Goal: Task Accomplishment & Management: Manage account settings

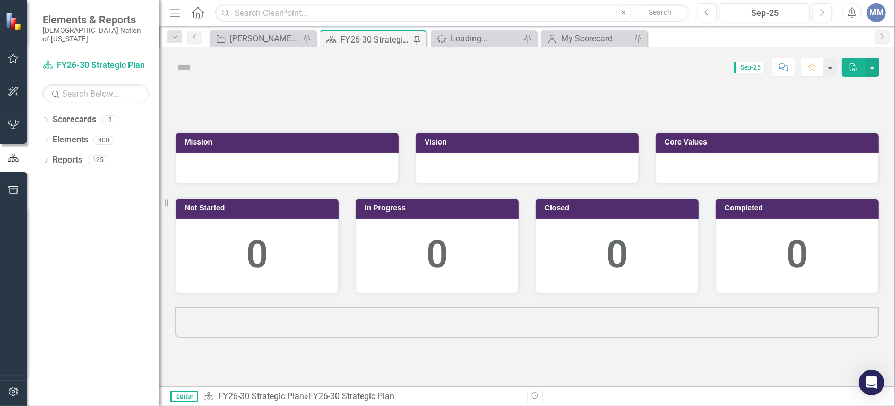
click at [272, 46] on div "Strategic Objective [PERSON_NAME] SO's Pin" at bounding box center [263, 39] width 106 height 18
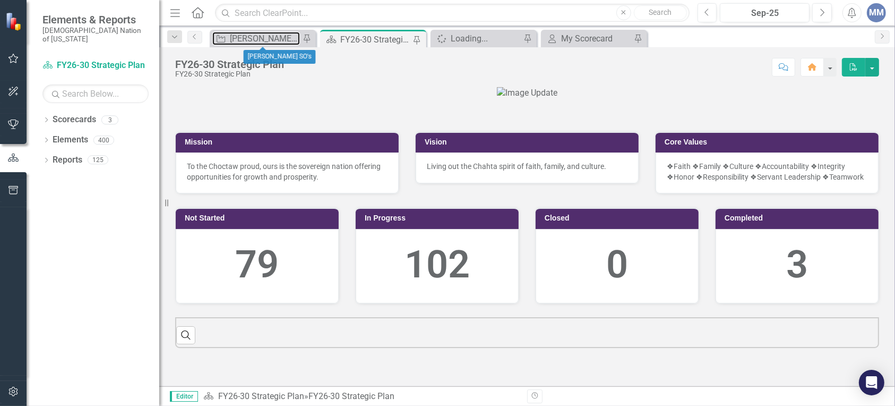
click at [276, 36] on div "[PERSON_NAME] SO's" at bounding box center [265, 38] width 70 height 13
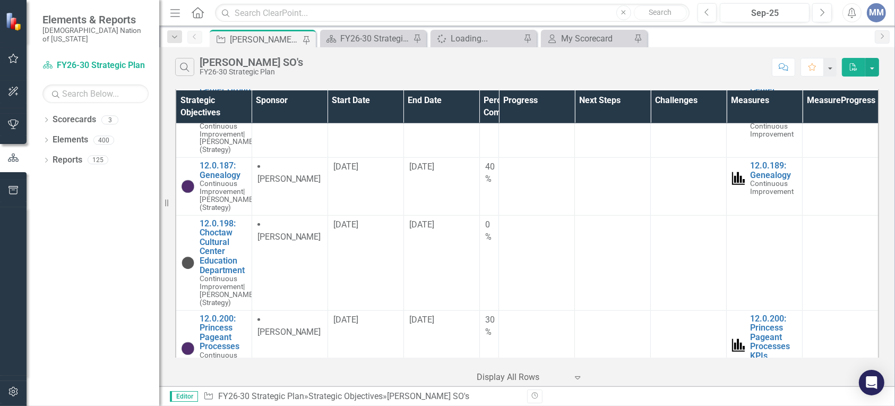
scroll to position [1204, 0]
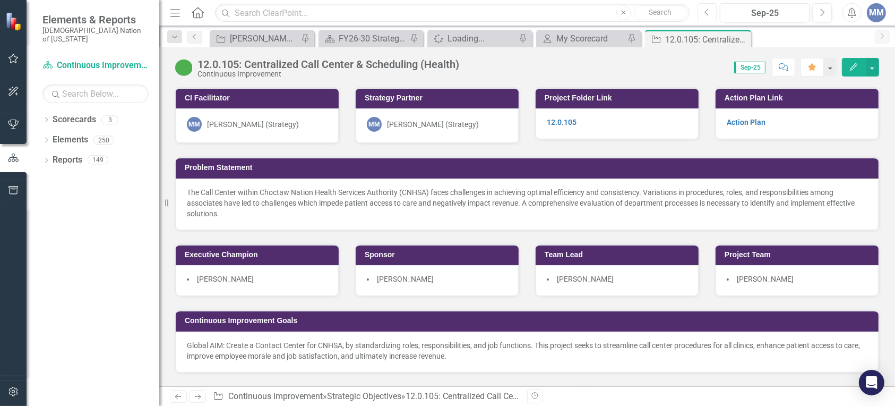
click at [715, 18] on button "Previous" at bounding box center [708, 12] width 20 height 19
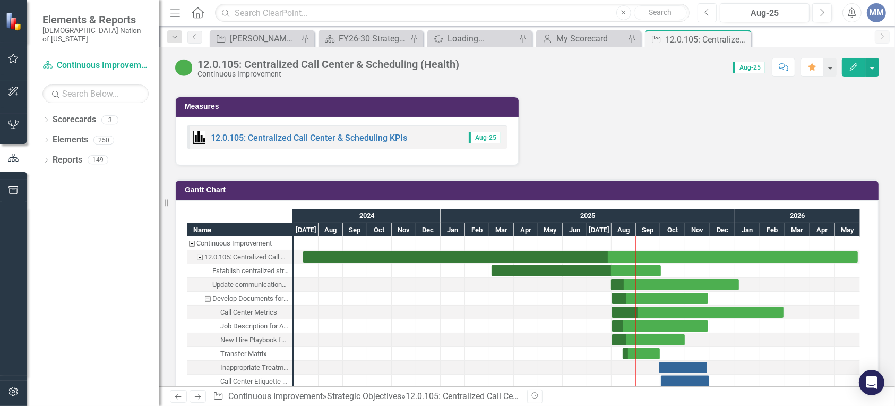
scroll to position [1304, 0]
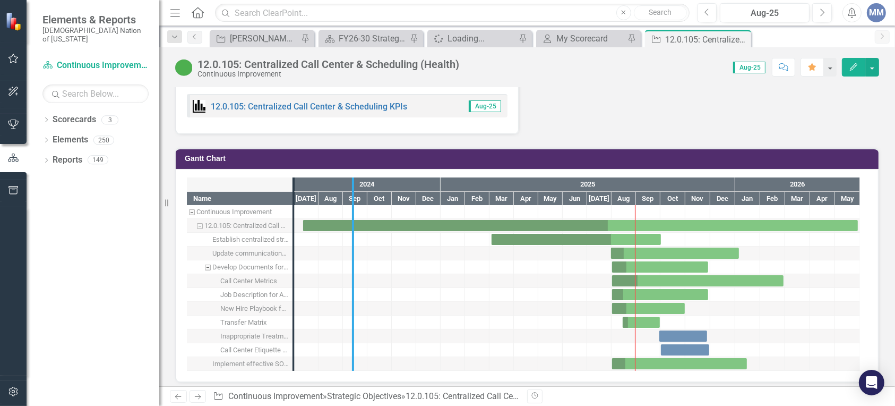
drag, startPoint x: 294, startPoint y: 248, endPoint x: 392, endPoint y: 238, distance: 99.3
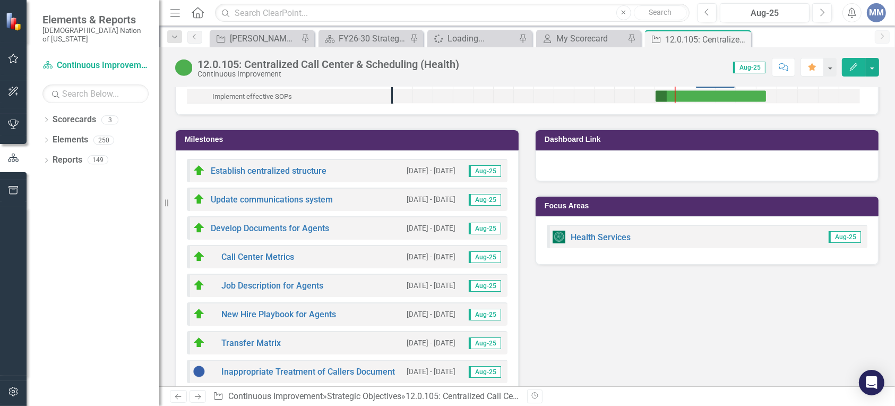
scroll to position [1562, 0]
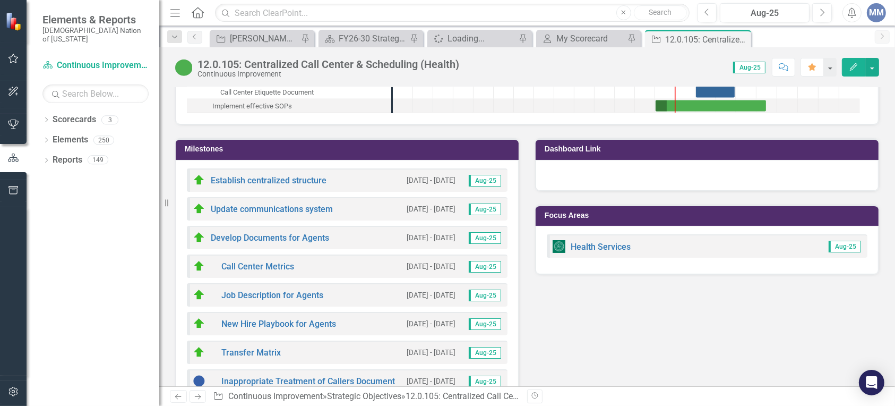
click at [259, 142] on td "Milestones" at bounding box center [349, 150] width 329 height 16
click at [333, 145] on h3 "Milestones" at bounding box center [349, 149] width 329 height 8
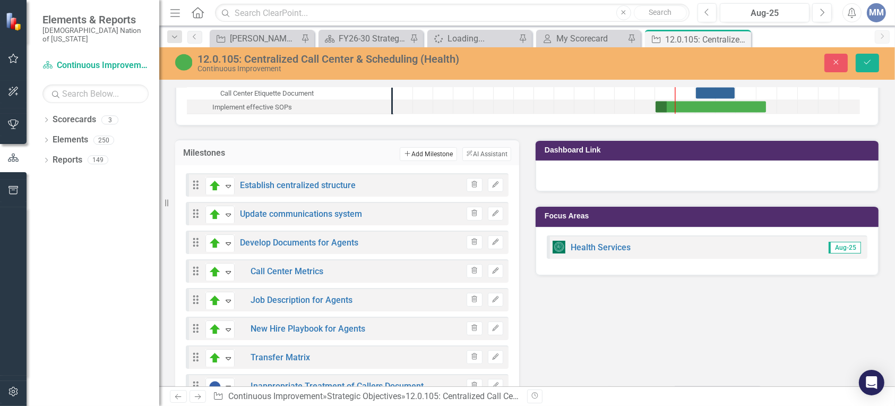
click at [413, 153] on button "Add Add Milestone" at bounding box center [428, 154] width 57 height 14
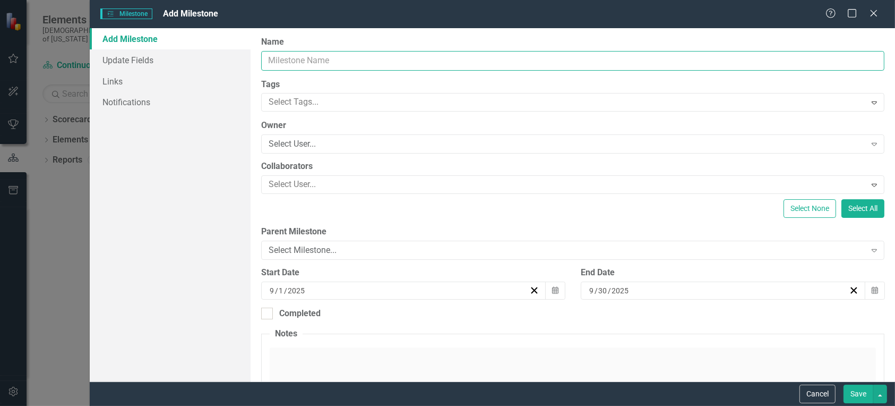
click at [381, 62] on input "Name" at bounding box center [572, 61] width 623 height 20
type input "Hire Call Center Manager"
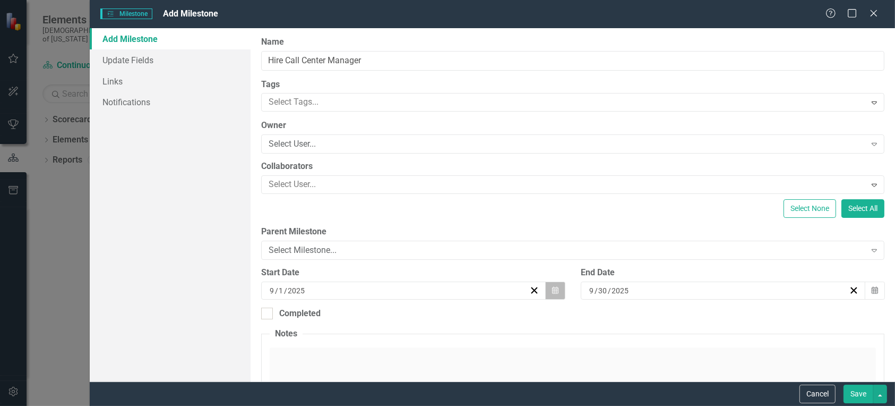
click at [556, 294] on button "Calendar" at bounding box center [555, 290] width 20 height 18
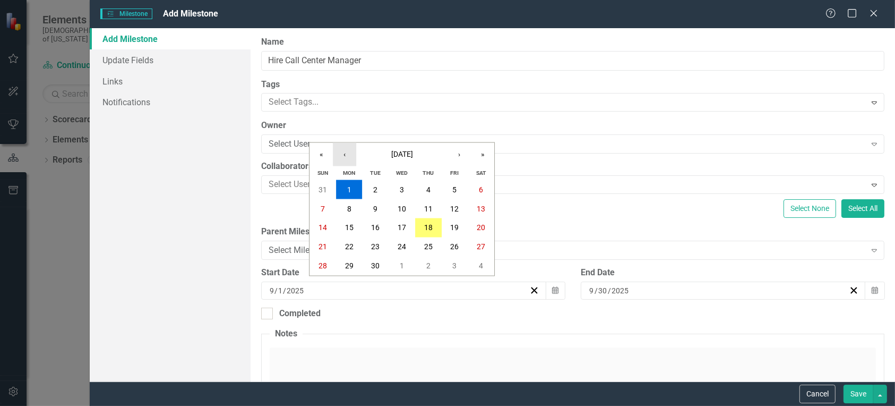
click at [344, 156] on button "‹" at bounding box center [344, 154] width 23 height 23
click at [373, 263] on abbr "1" at bounding box center [375, 266] width 4 height 8
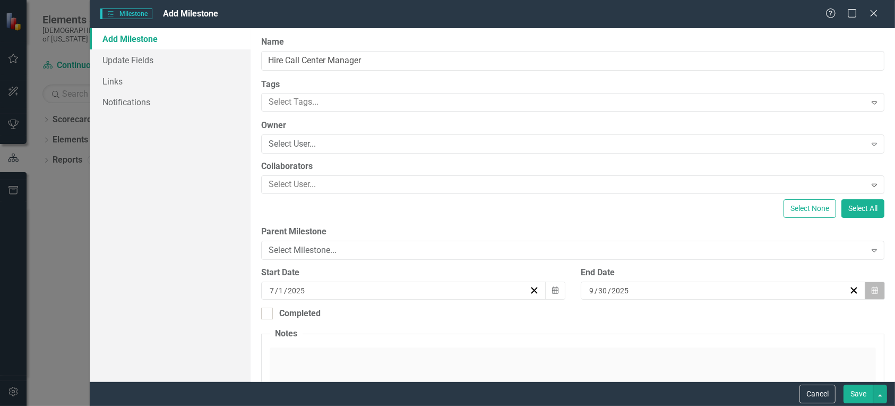
click at [871, 289] on button "Calendar" at bounding box center [875, 290] width 20 height 18
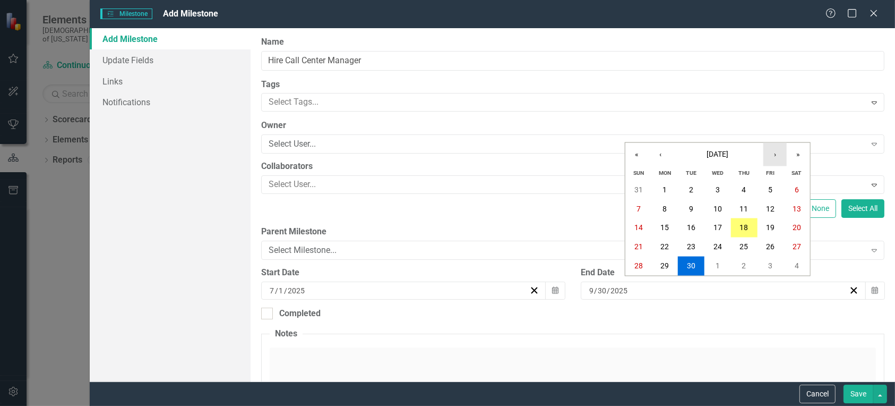
click at [771, 159] on button "›" at bounding box center [774, 154] width 23 height 23
click at [655, 154] on button "‹" at bounding box center [660, 154] width 23 height 23
click at [656, 154] on button "‹" at bounding box center [660, 154] width 23 height 23
click at [740, 267] on abbr "31" at bounding box center [744, 266] width 8 height 8
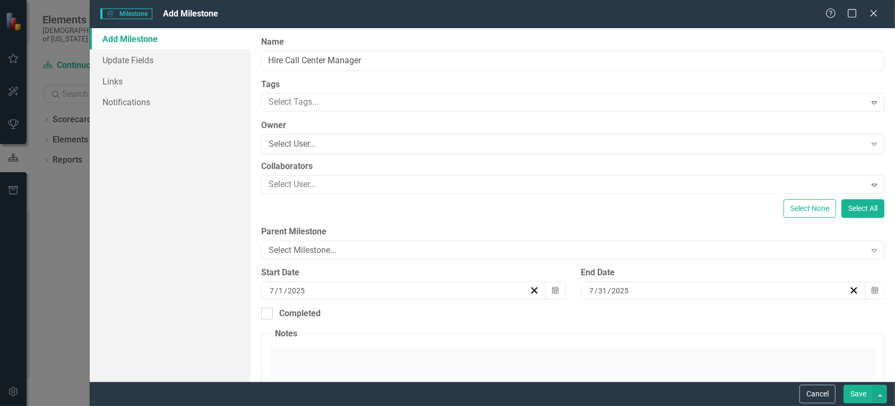
click at [851, 390] on button "Save" at bounding box center [859, 393] width 30 height 19
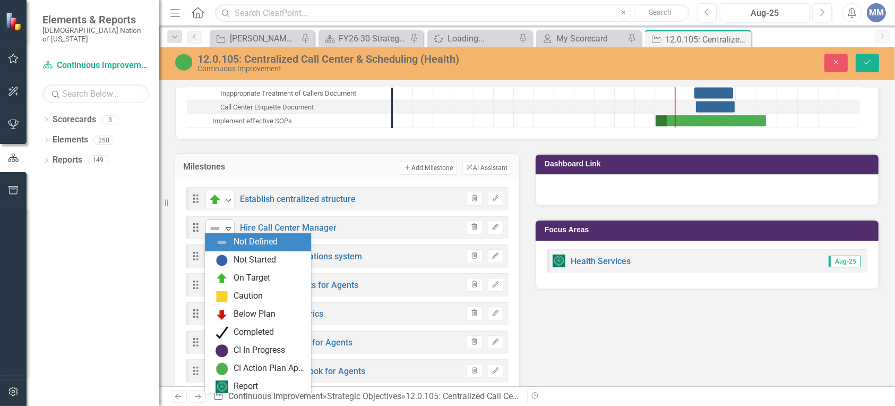
click at [223, 227] on div "Expand" at bounding box center [228, 229] width 11 height 18
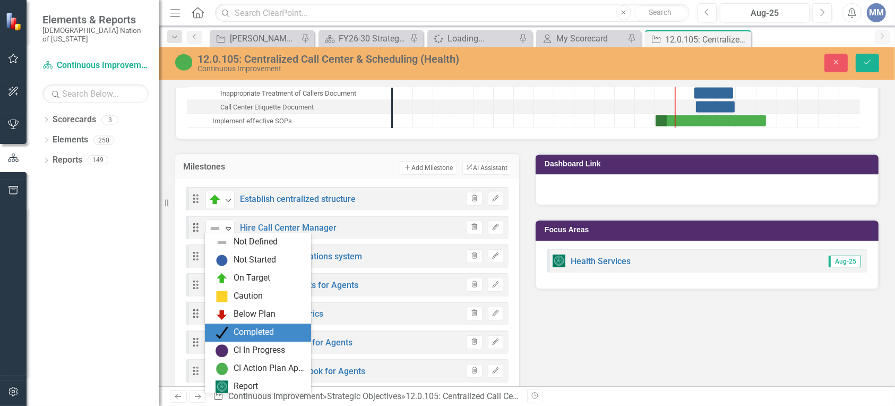
click at [229, 331] on div "Completed" at bounding box center [260, 332] width 89 height 13
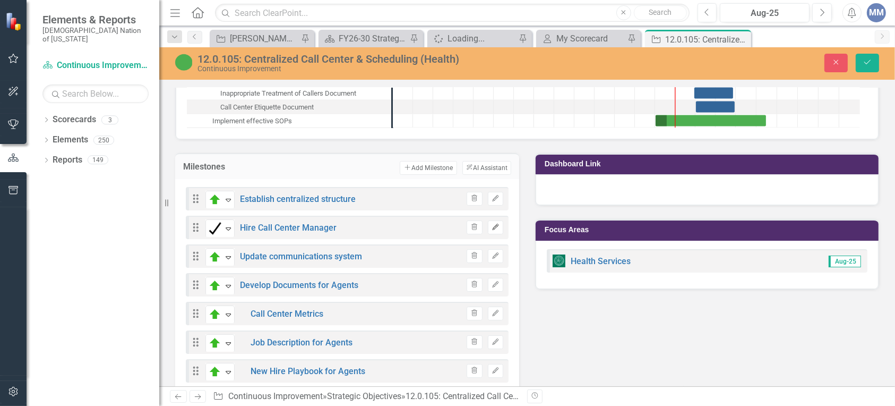
click at [493, 224] on icon "Edit" at bounding box center [496, 227] width 8 height 6
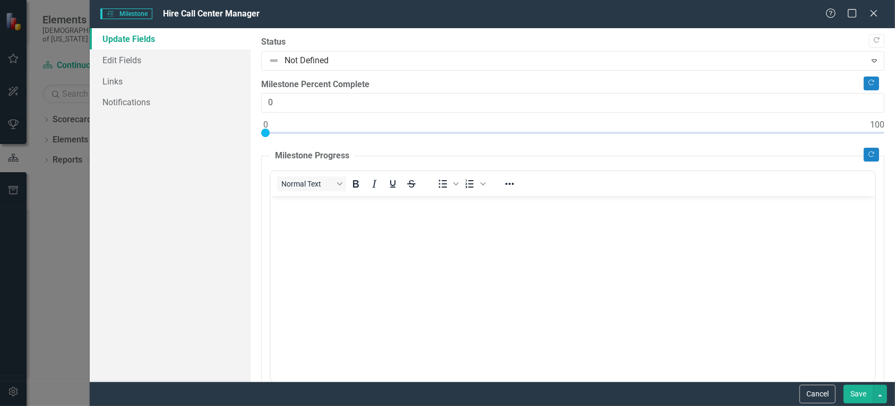
scroll to position [0, 0]
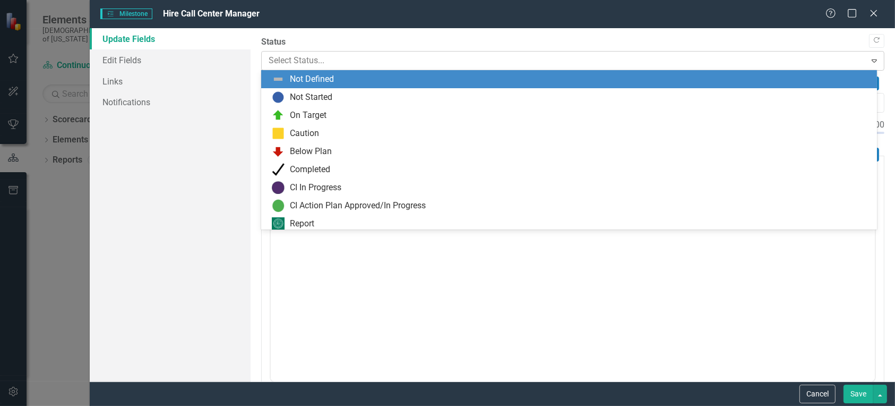
click at [272, 59] on div at bounding box center [564, 61] width 590 height 14
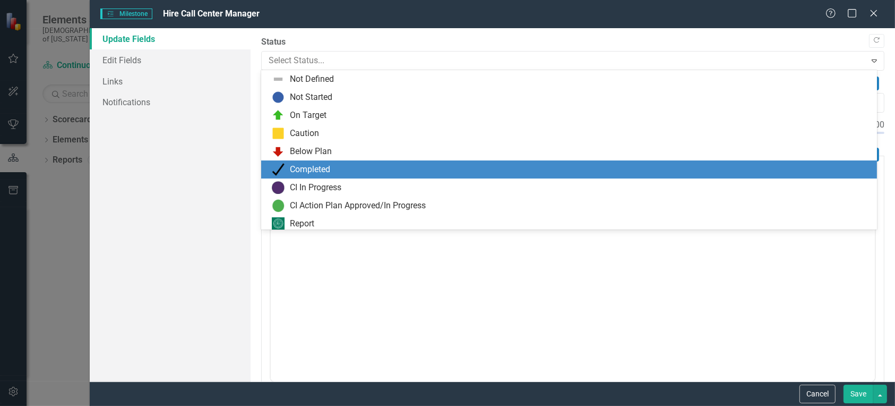
click at [315, 168] on div "Completed" at bounding box center [310, 169] width 40 height 12
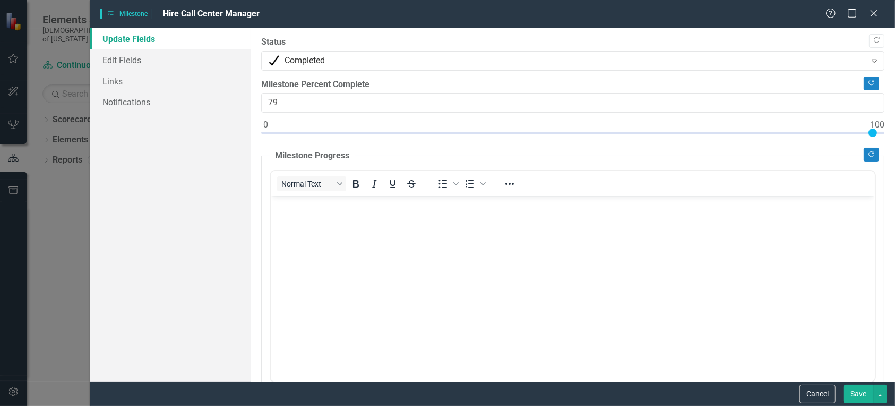
type input "100"
drag, startPoint x: 266, startPoint y: 134, endPoint x: 899, endPoint y: 74, distance: 635.6
click at [894, 74] on html "Elements & Reports Choctaw Nation of [US_STATE] Scorecard Continuous Improvemen…" at bounding box center [447, 203] width 895 height 406
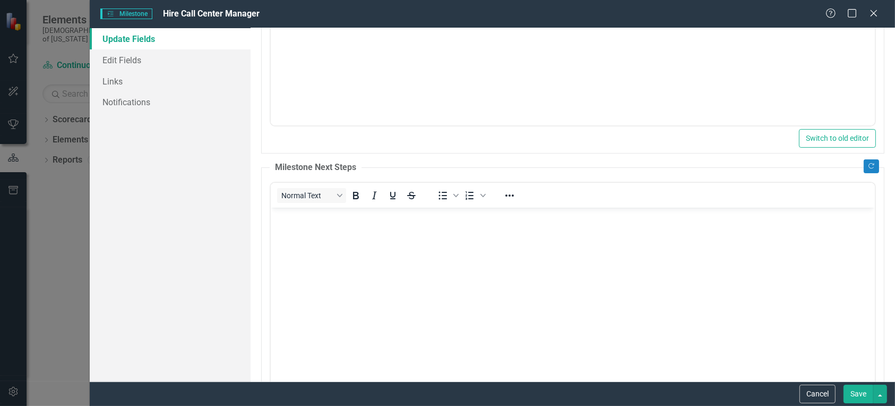
scroll to position [250, 0]
click at [142, 63] on link "Edit Fields" at bounding box center [170, 59] width 161 height 21
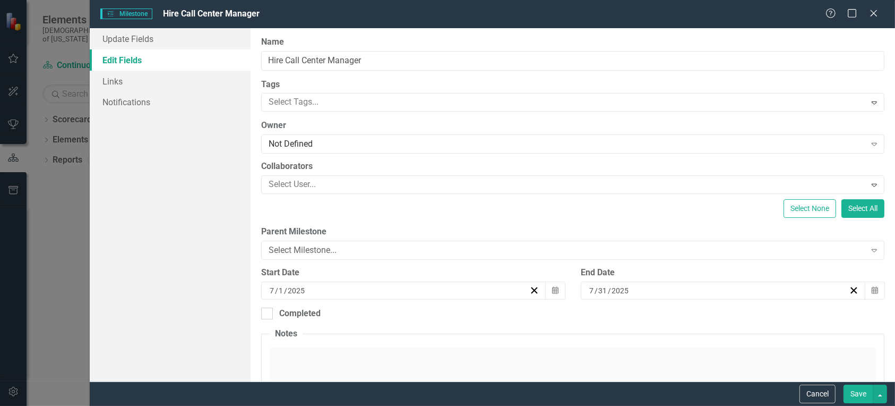
click at [268, 320] on div "ClearPoint Can Do More! How ClearPoint Can Help Close Enterprise plans can auto…" at bounding box center [573, 204] width 644 height 353
click at [266, 314] on div at bounding box center [267, 313] width 12 height 12
click at [266, 314] on input "Completed" at bounding box center [264, 310] width 7 height 7
checkbox input "true"
click at [865, 344] on button "Calendar" at bounding box center [875, 351] width 20 height 18
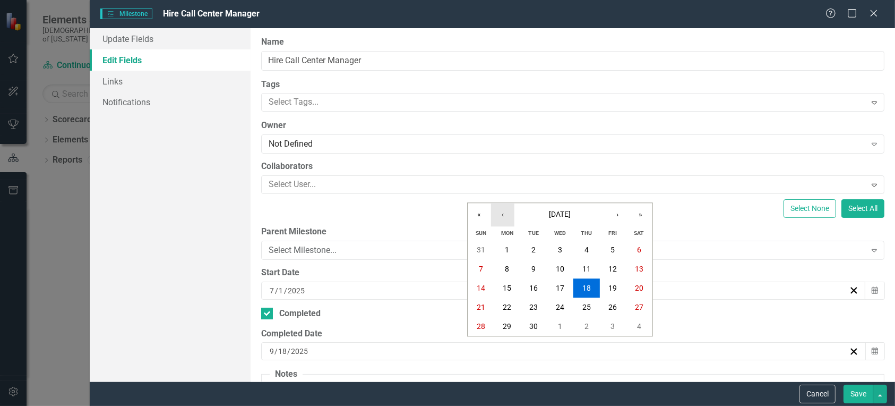
click at [495, 209] on button "‹" at bounding box center [502, 214] width 23 height 23
click at [496, 209] on button "‹" at bounding box center [502, 214] width 23 height 23
click at [512, 285] on button "14" at bounding box center [507, 288] width 27 height 19
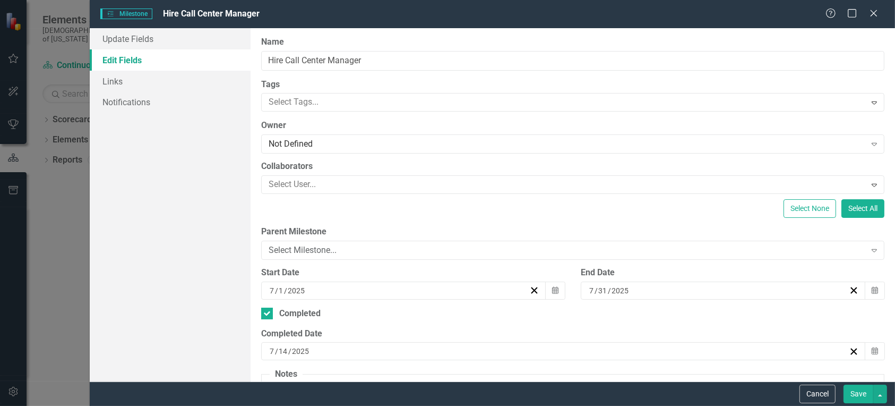
click at [855, 397] on button "Save" at bounding box center [859, 393] width 30 height 19
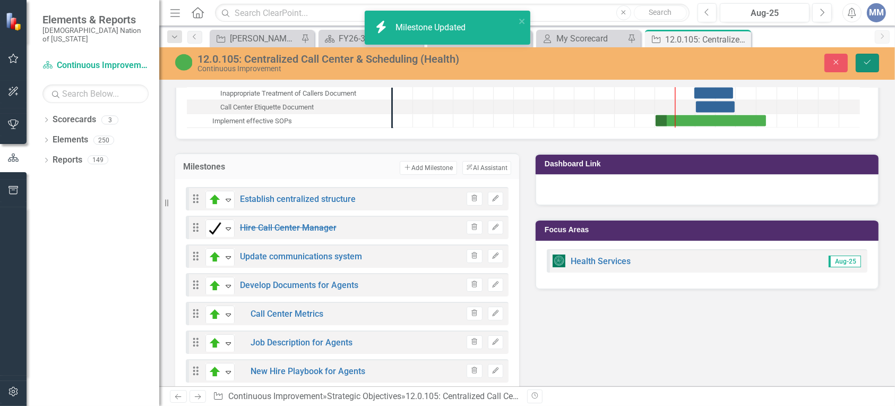
click at [871, 58] on icon "Save" at bounding box center [868, 61] width 10 height 7
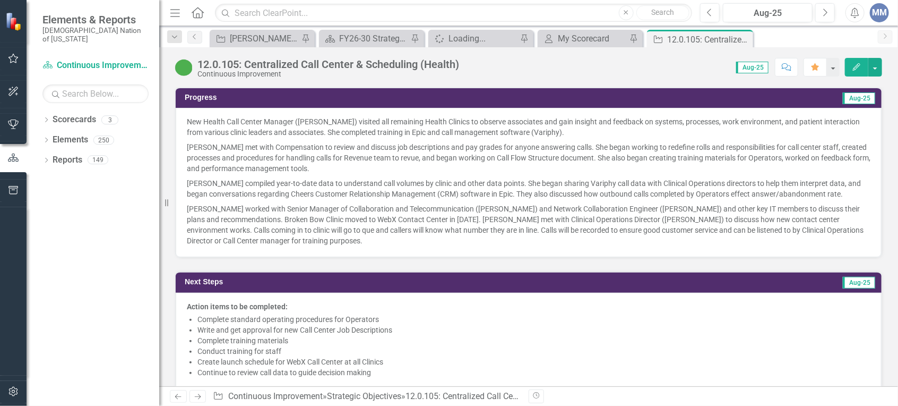
scroll to position [761, 0]
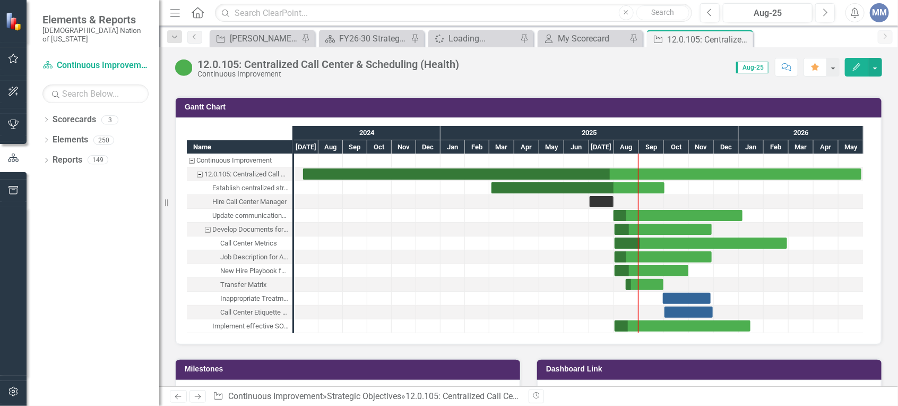
scroll to position [1351, 0]
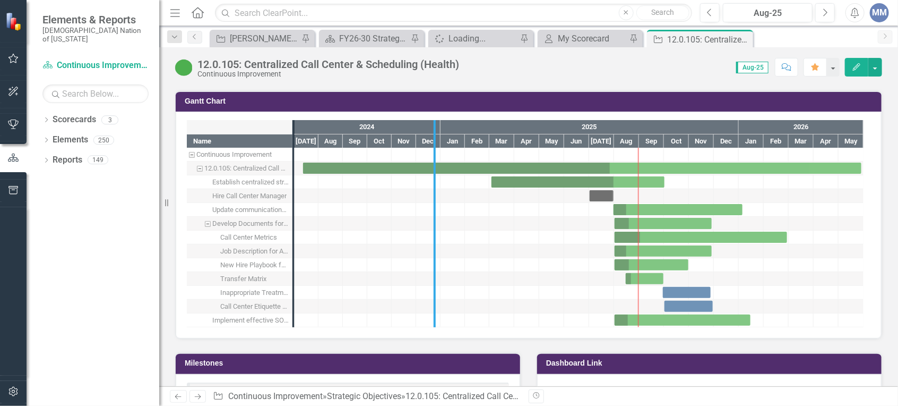
drag, startPoint x: 294, startPoint y: 241, endPoint x: 442, endPoint y: 247, distance: 148.2
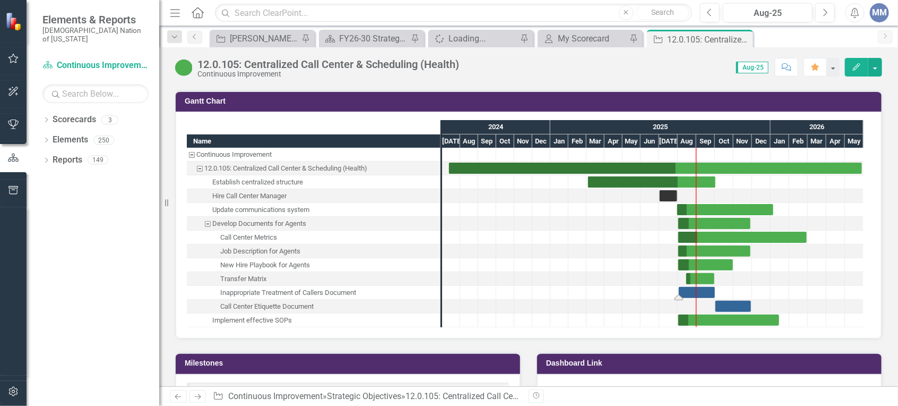
drag, startPoint x: 728, startPoint y: 294, endPoint x: 695, endPoint y: 298, distance: 33.3
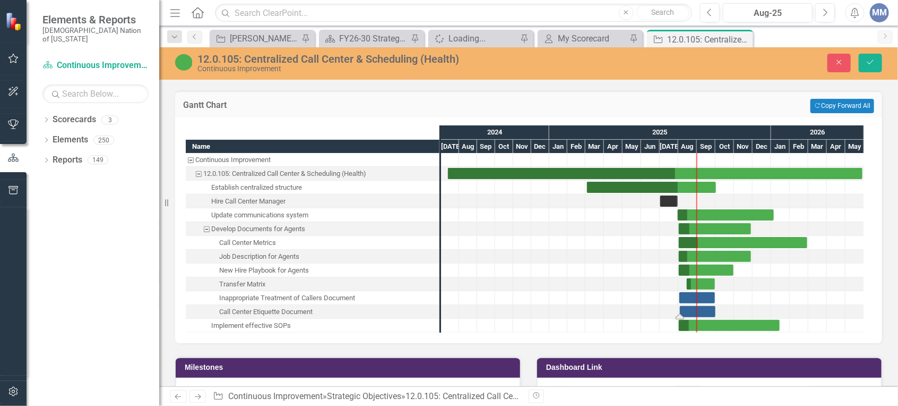
drag, startPoint x: 734, startPoint y: 314, endPoint x: 698, endPoint y: 317, distance: 36.2
click at [688, 303] on div "Task: Start date: 2025-08-02 End date: 2025-09-30" at bounding box center [697, 297] width 36 height 11
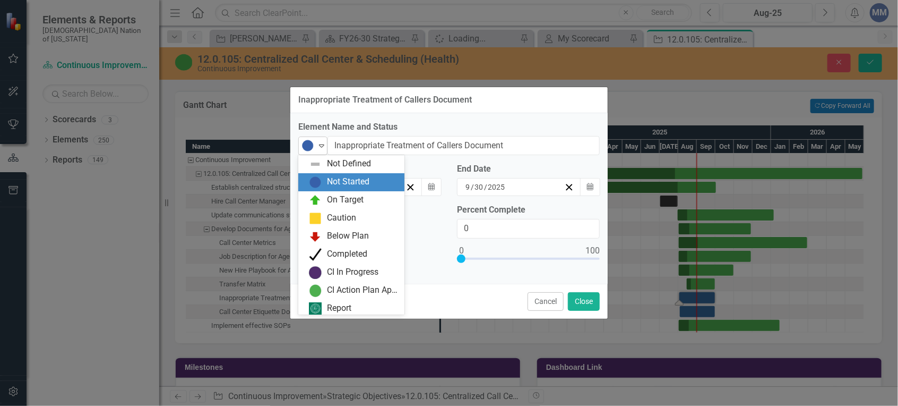
click at [320, 144] on icon "Expand" at bounding box center [321, 145] width 11 height 8
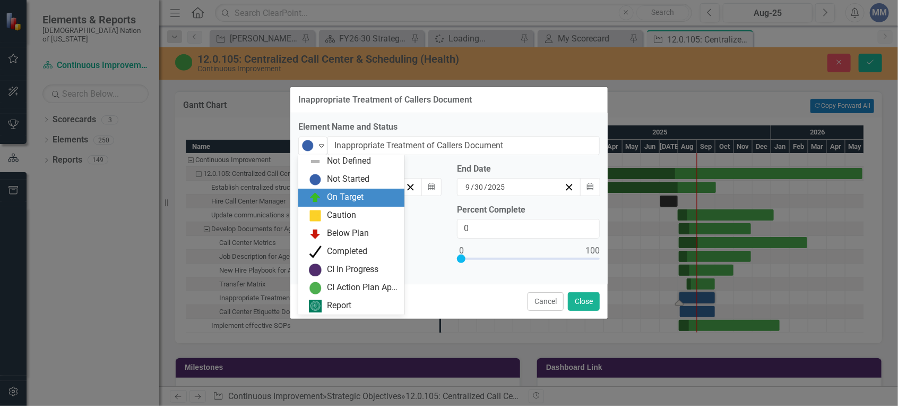
click at [325, 198] on div "On Target" at bounding box center [353, 197] width 89 height 13
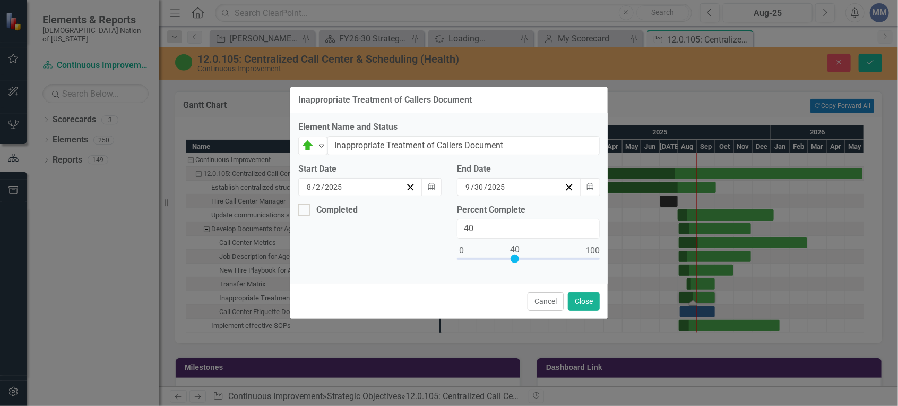
drag, startPoint x: 461, startPoint y: 257, endPoint x: 515, endPoint y: 269, distance: 55.5
click at [515, 269] on div "Percent Complete 40" at bounding box center [528, 240] width 159 height 72
drag, startPoint x: 518, startPoint y: 256, endPoint x: 532, endPoint y: 261, distance: 15.1
click at [532, 261] on div at bounding box center [528, 258] width 8 height 8
click at [500, 227] on input "51" at bounding box center [528, 229] width 143 height 20
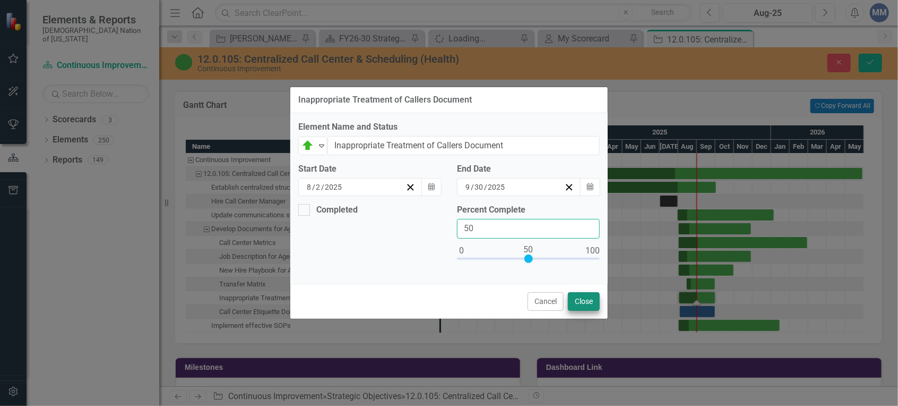
type input "50"
click at [577, 297] on button "Close" at bounding box center [584, 301] width 32 height 19
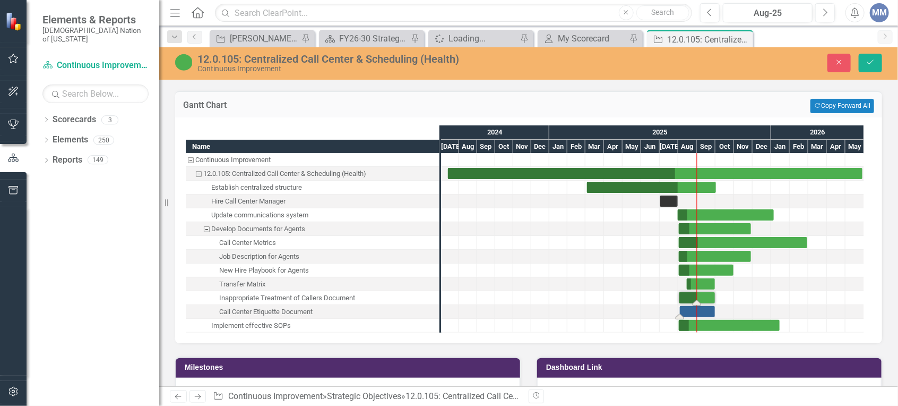
click at [685, 311] on div "Task: Start date: 2025-08-03 End date: 2025-09-30" at bounding box center [697, 311] width 35 height 11
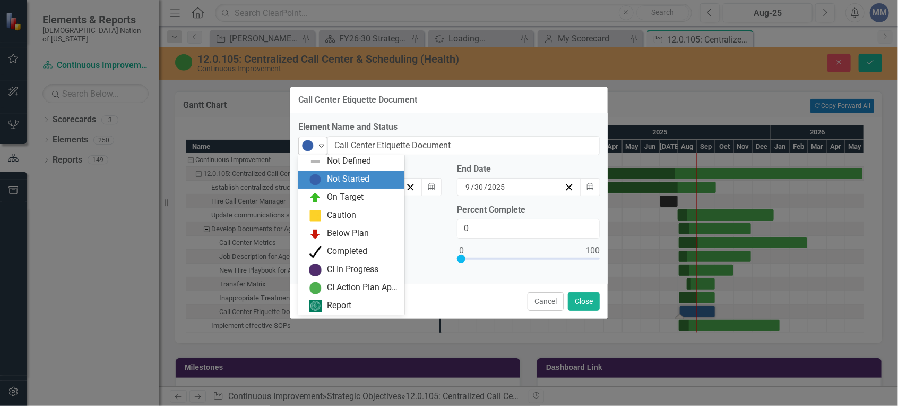
click at [325, 148] on icon "Expand" at bounding box center [321, 145] width 11 height 8
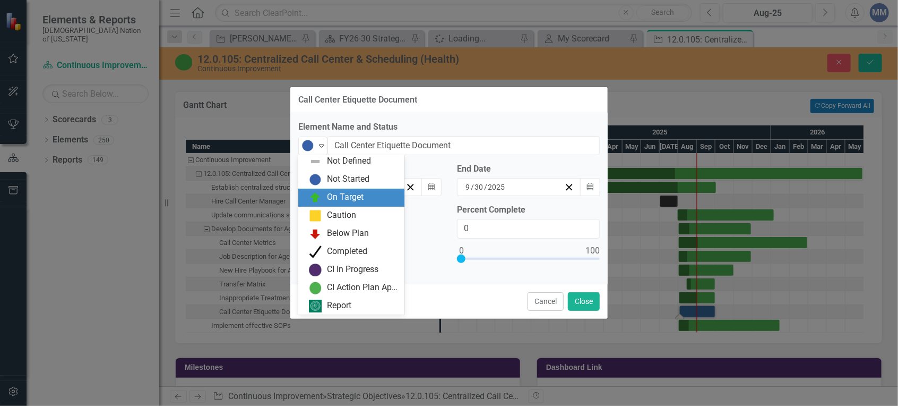
click at [324, 196] on div "On Target" at bounding box center [353, 197] width 89 height 13
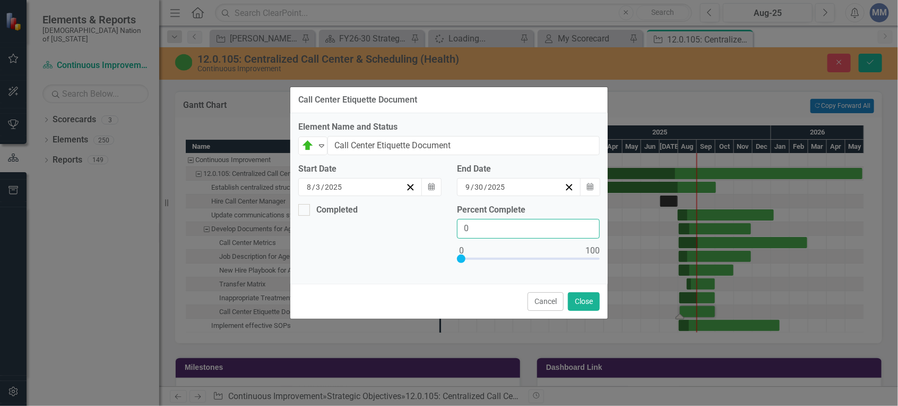
click at [479, 222] on input "0" at bounding box center [528, 229] width 143 height 20
type input "050"
click at [572, 302] on button "Close" at bounding box center [584, 301] width 32 height 19
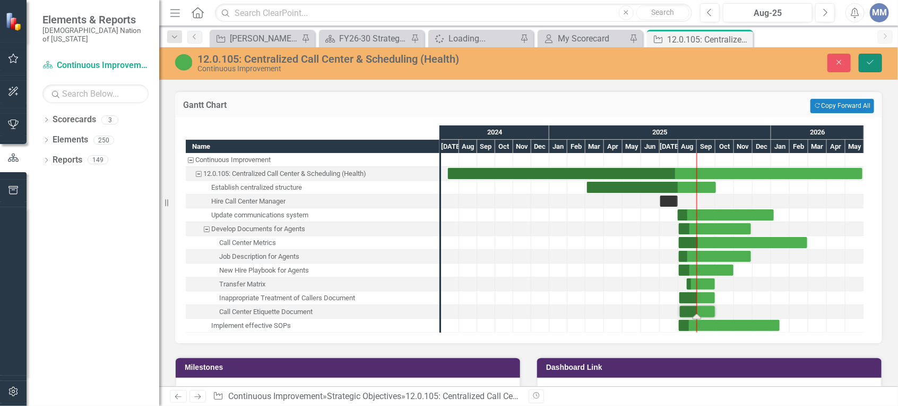
click at [868, 59] on icon "Save" at bounding box center [871, 61] width 10 height 7
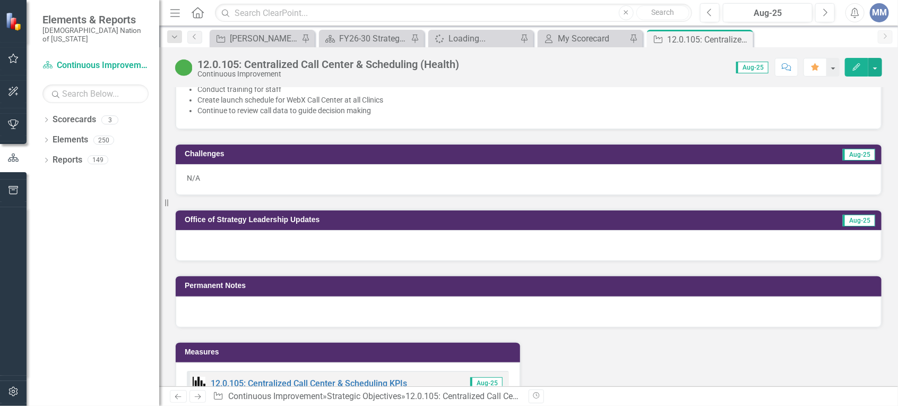
scroll to position [1034, 0]
